Goal: Task Accomplishment & Management: Manage account settings

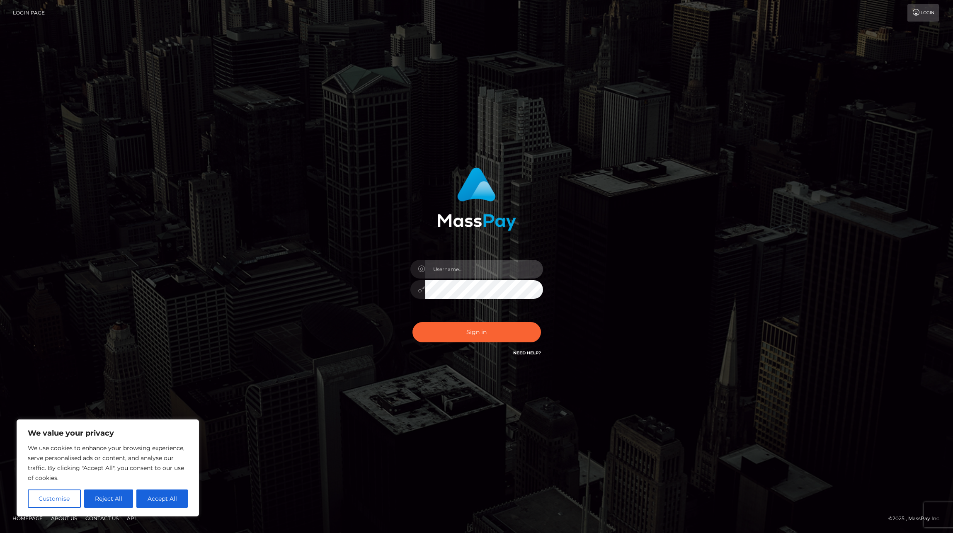
click at [459, 271] on input "text" at bounding box center [484, 269] width 118 height 19
type input "m.thalmann@bioresonanzaargauthurgau.ch"
click at [472, 334] on button "Sign in" at bounding box center [477, 332] width 129 height 20
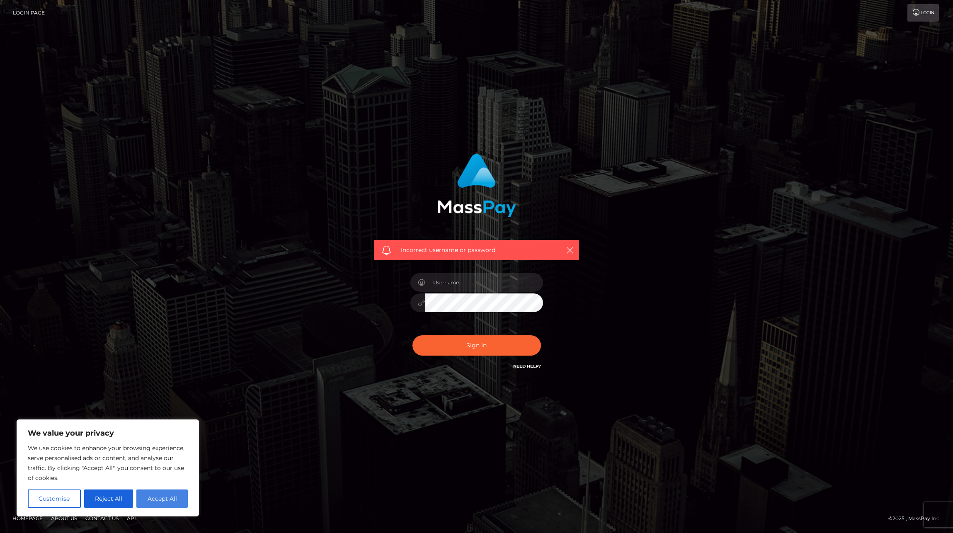
click at [168, 497] on button "Accept All" at bounding box center [161, 499] width 51 height 18
checkbox input "true"
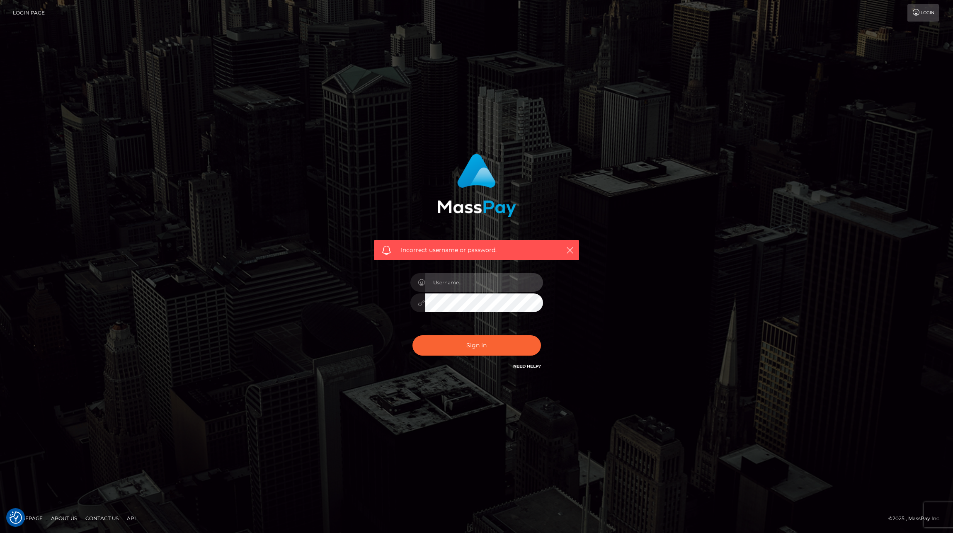
click at [449, 282] on input "text" at bounding box center [484, 282] width 118 height 19
type input "m.thalmann@bioresonanzaargauthurgau.ch"
click at [398, 300] on div "Incorrect username or password. m.thalmann@bioresonanzaargauthurgau.ch" at bounding box center [477, 263] width 218 height 230
click at [491, 348] on button "Sign in" at bounding box center [477, 345] width 129 height 20
click at [566, 249] on icon "button" at bounding box center [570, 250] width 8 height 8
